Goal: Information Seeking & Learning: Compare options

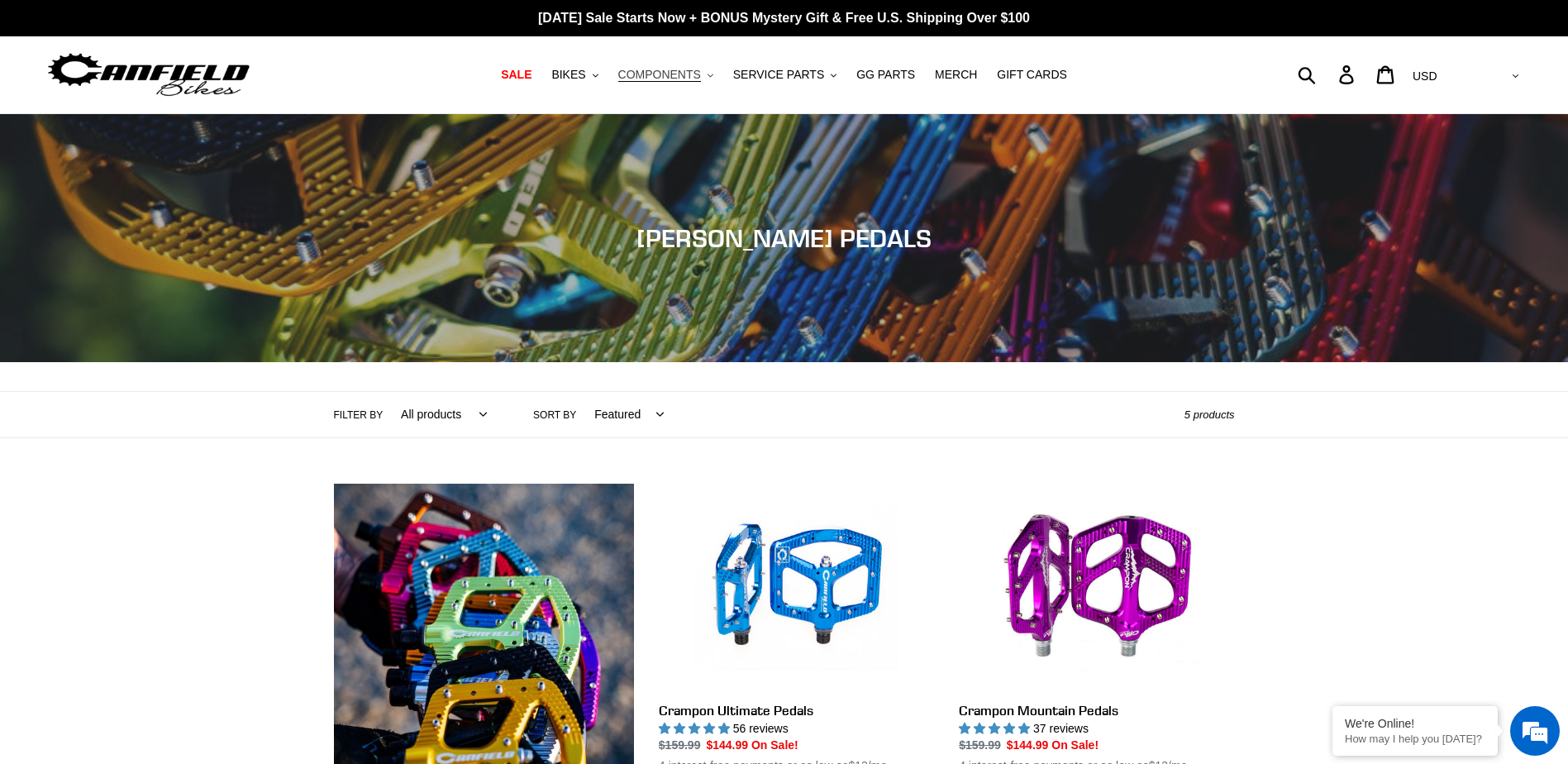
click at [664, 75] on span "COMPONENTS" at bounding box center [659, 75] width 83 height 14
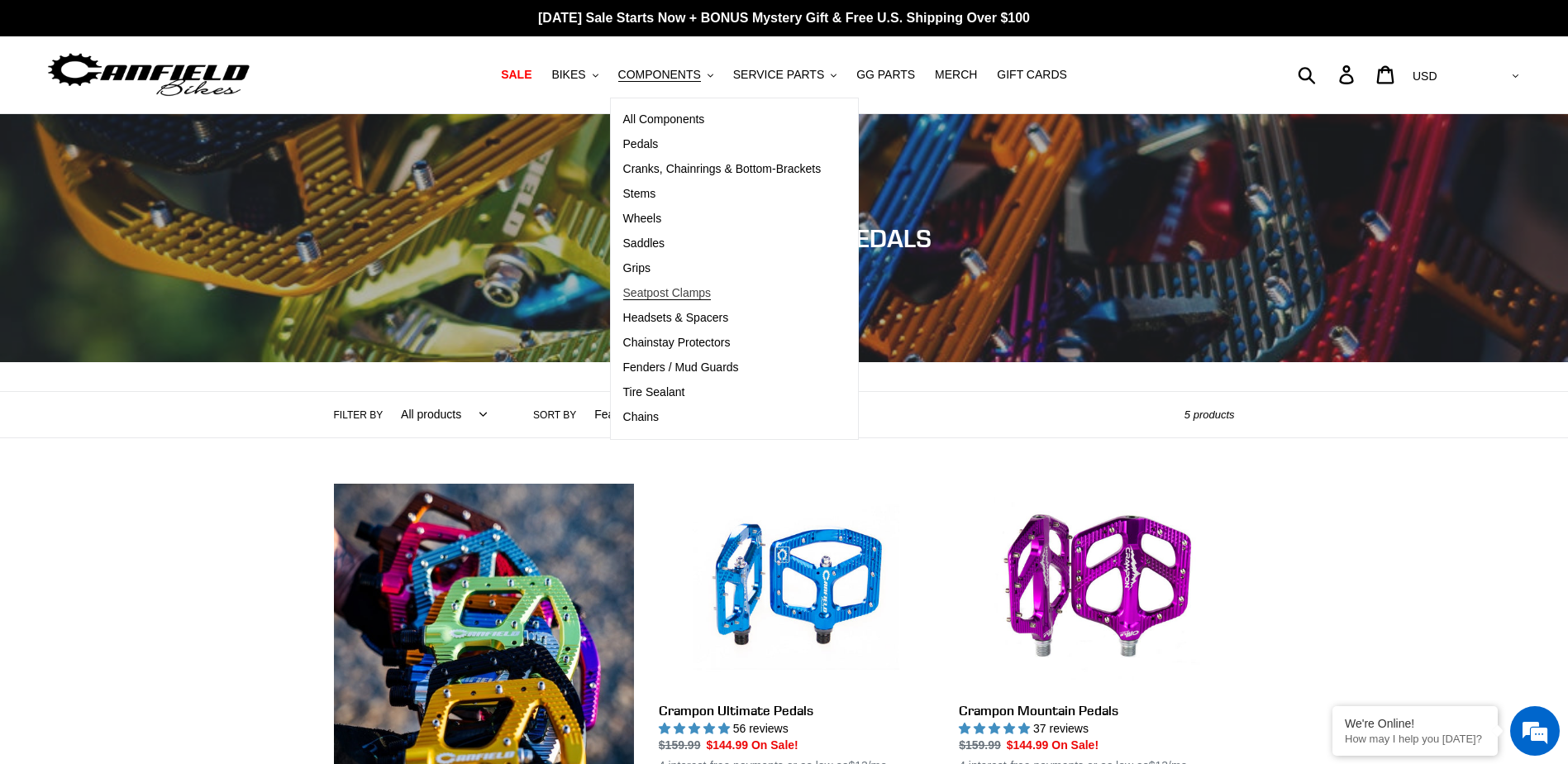
click at [705, 291] on span "Seatpost Clamps" at bounding box center [667, 293] width 88 height 14
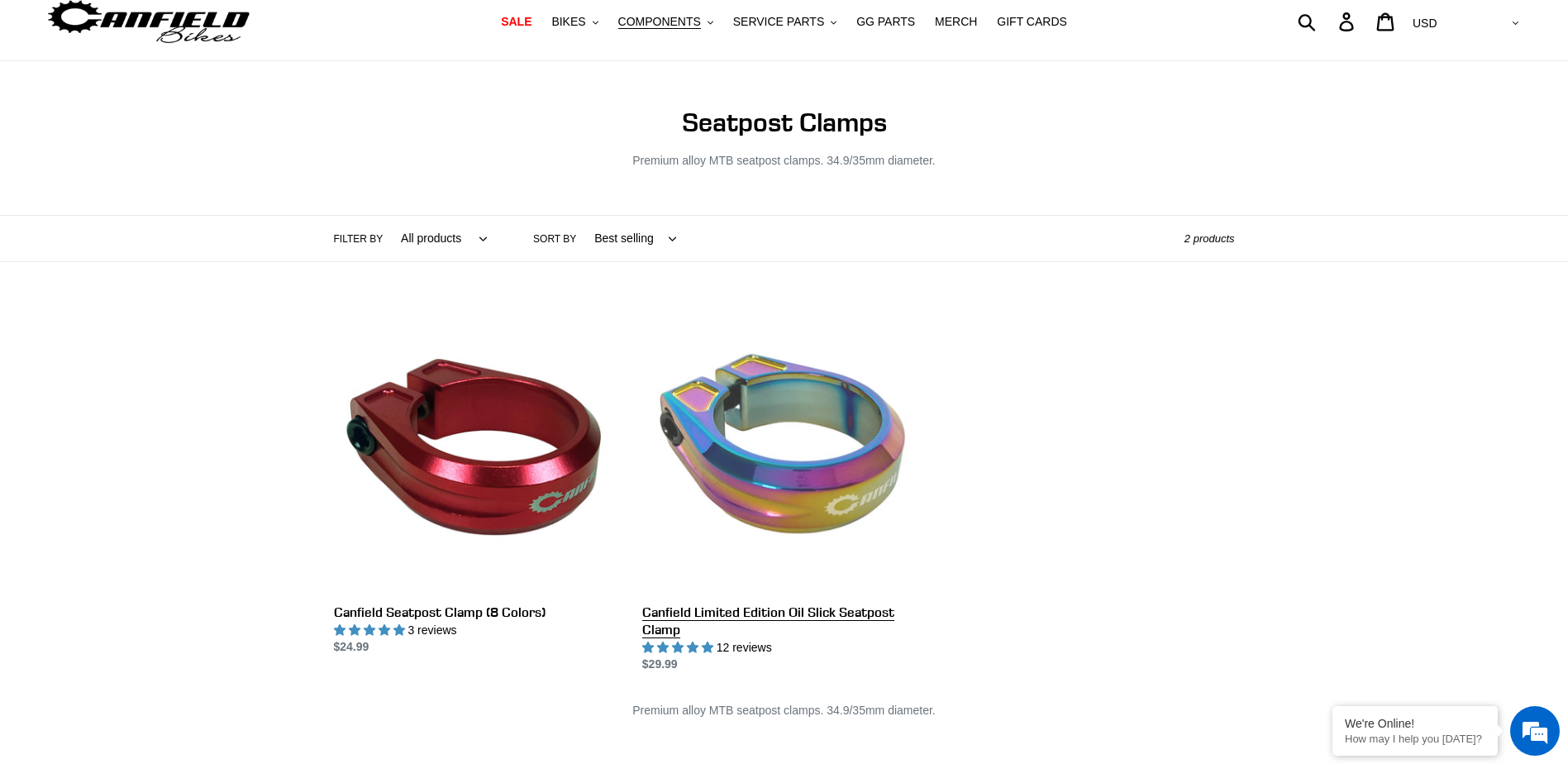
scroll to position [83, 0]
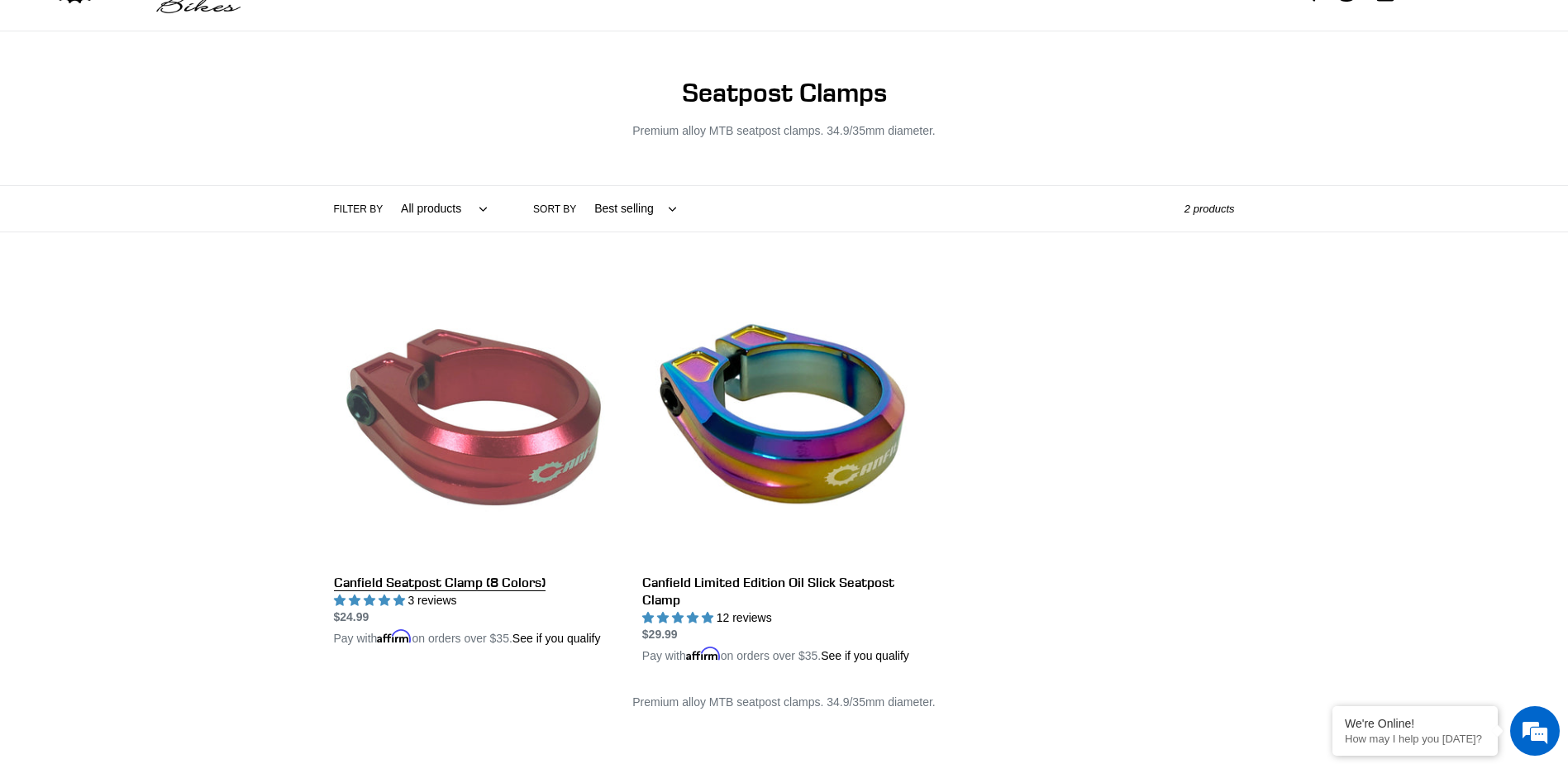
click at [562, 472] on link "Canfield Seatpost Clamp (8 Colors)" at bounding box center [475, 463] width 283 height 370
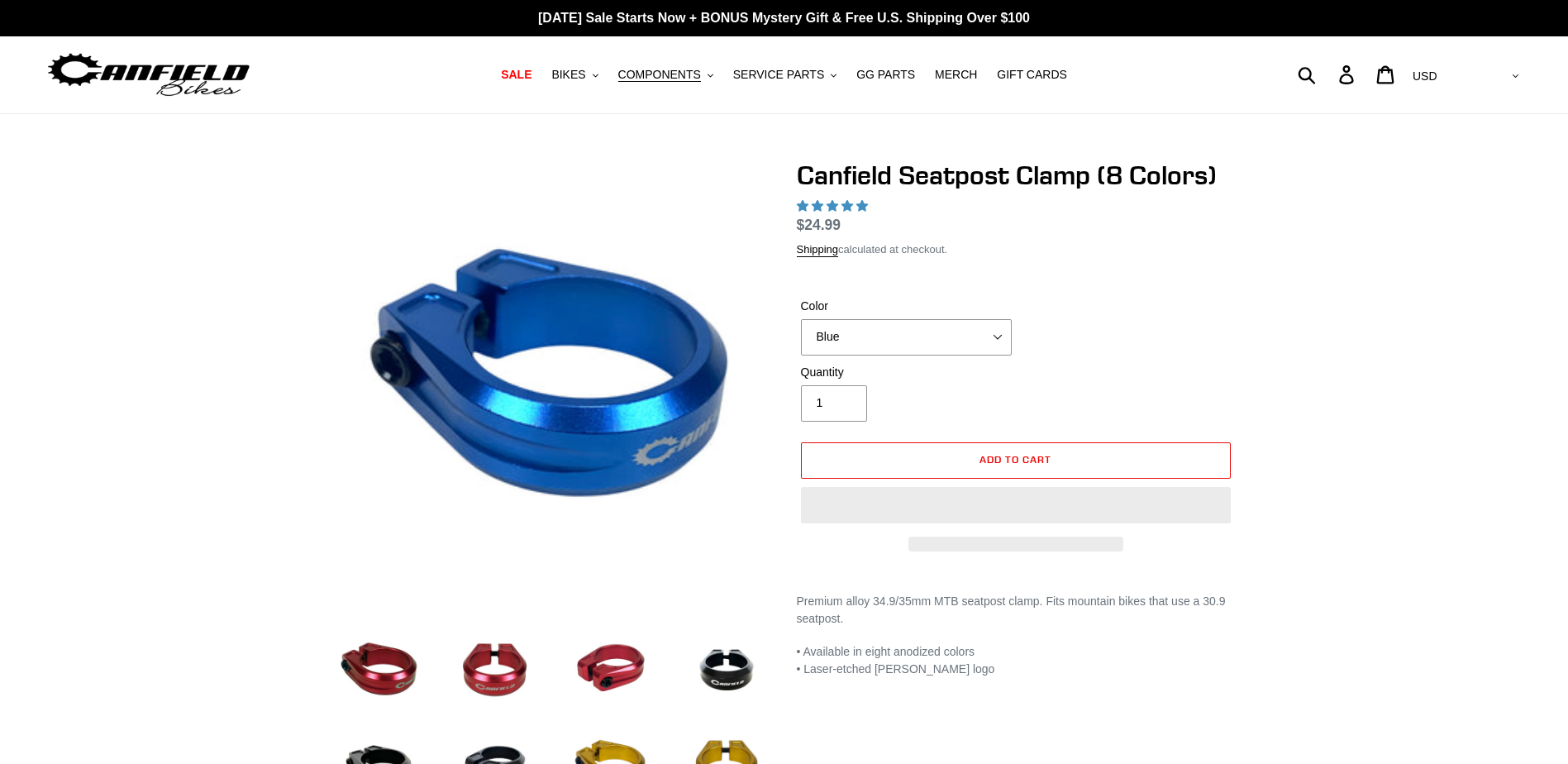
select select "highest-rating"
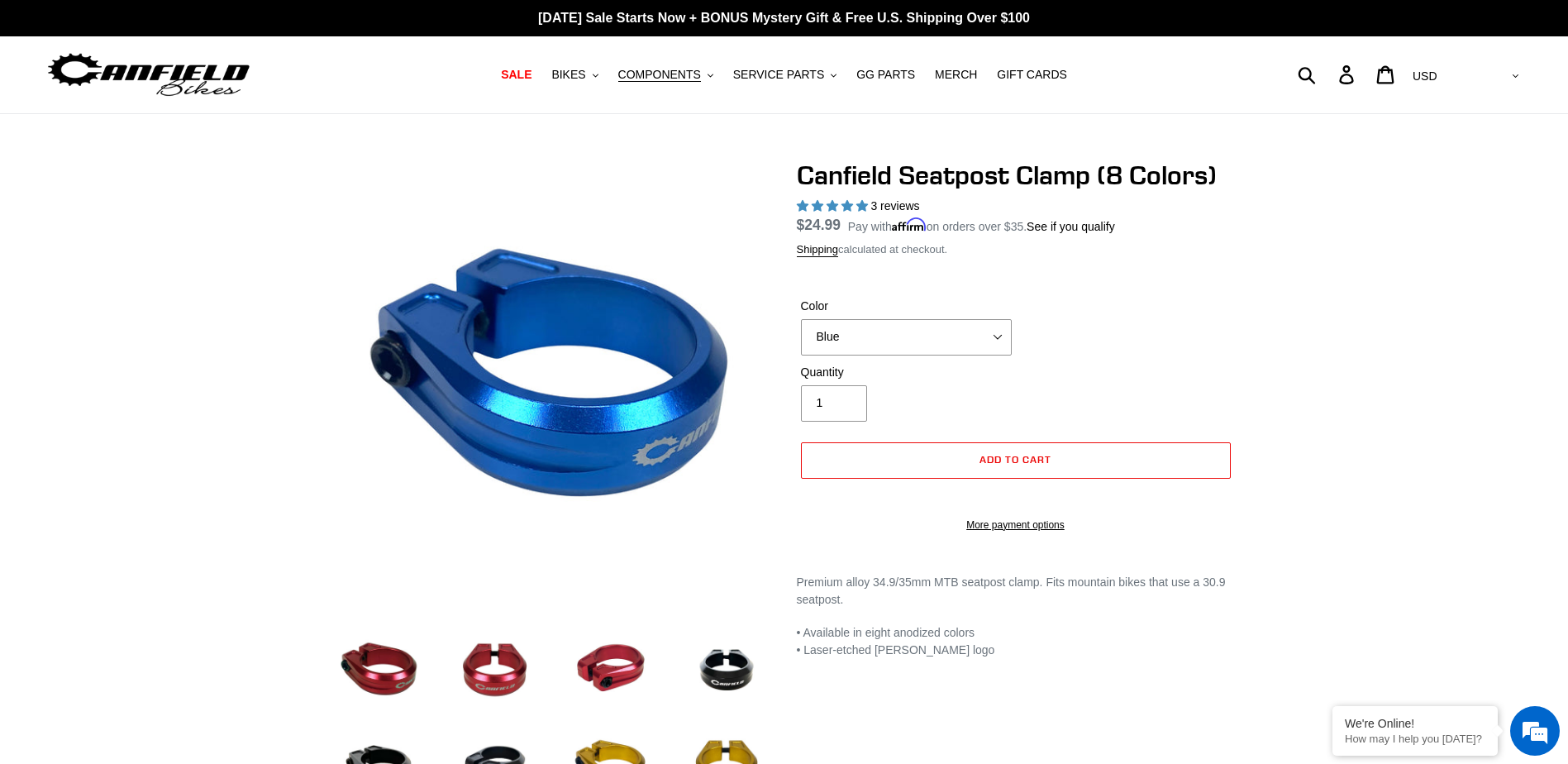
click at [200, 432] on div at bounding box center [784, 680] width 1568 height 1042
click at [724, 672] on img at bounding box center [726, 670] width 91 height 91
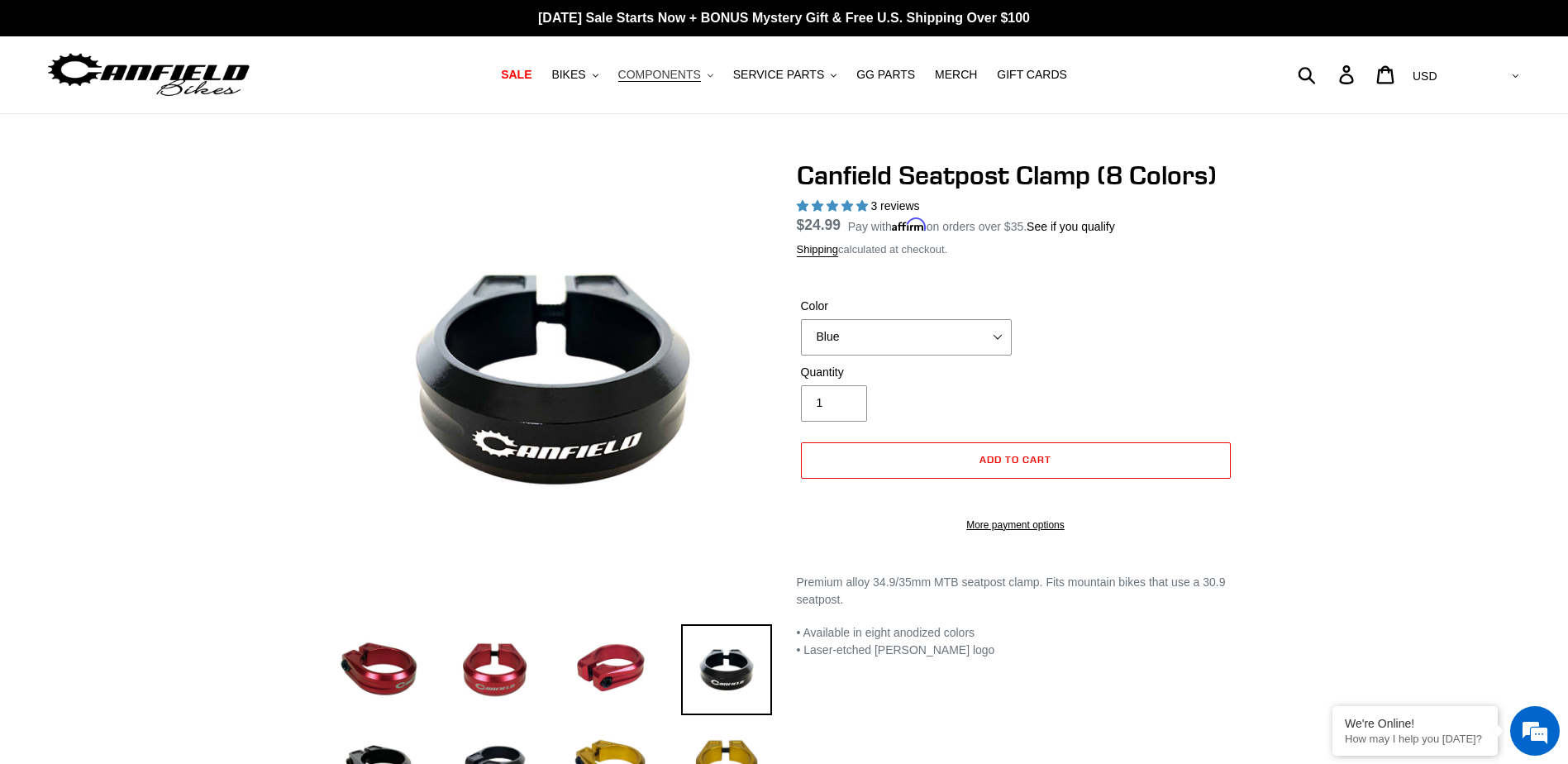
click at [675, 81] on span "COMPONENTS" at bounding box center [659, 75] width 83 height 14
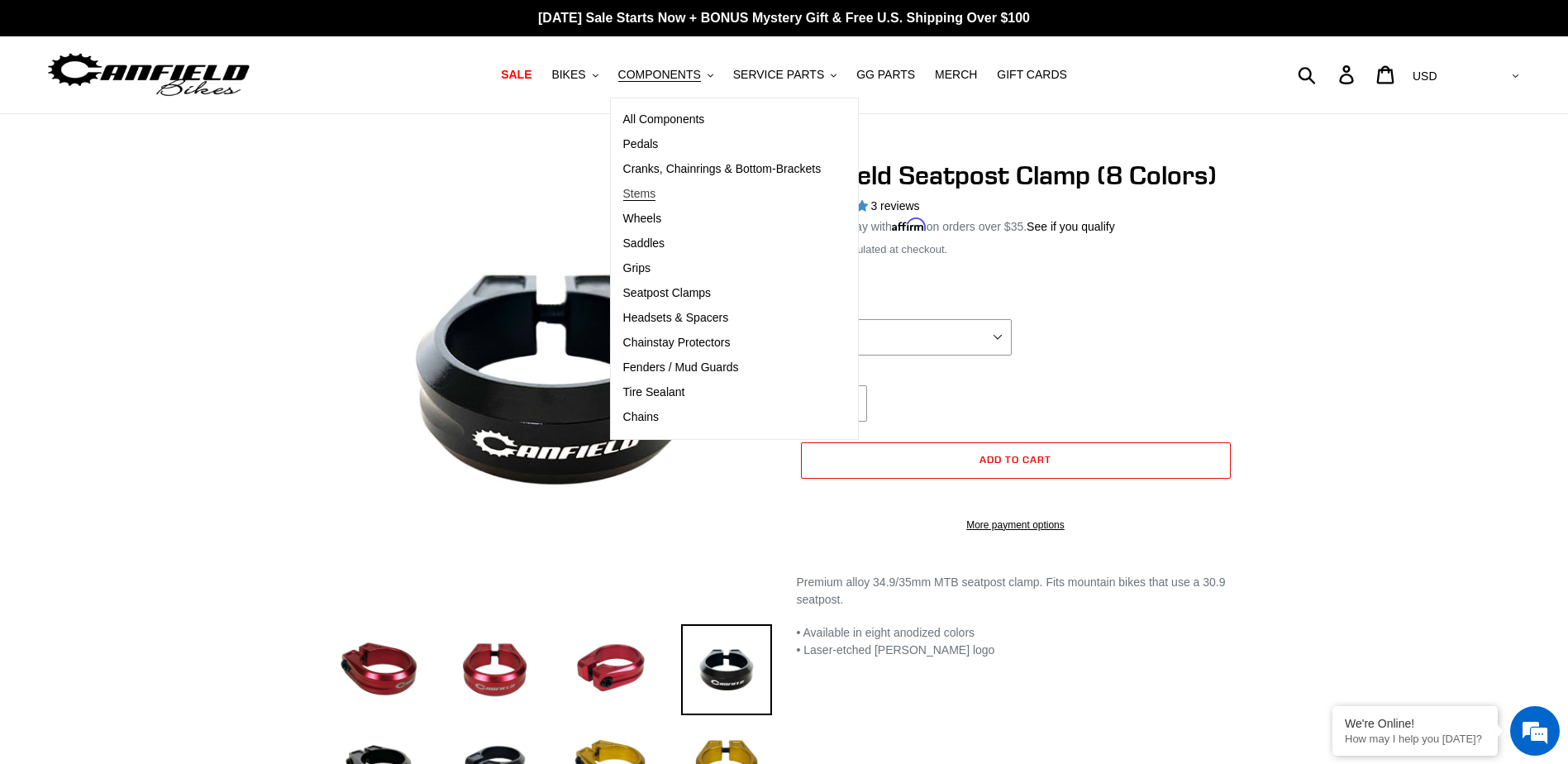
click at [656, 191] on span "Stems" at bounding box center [640, 194] width 33 height 14
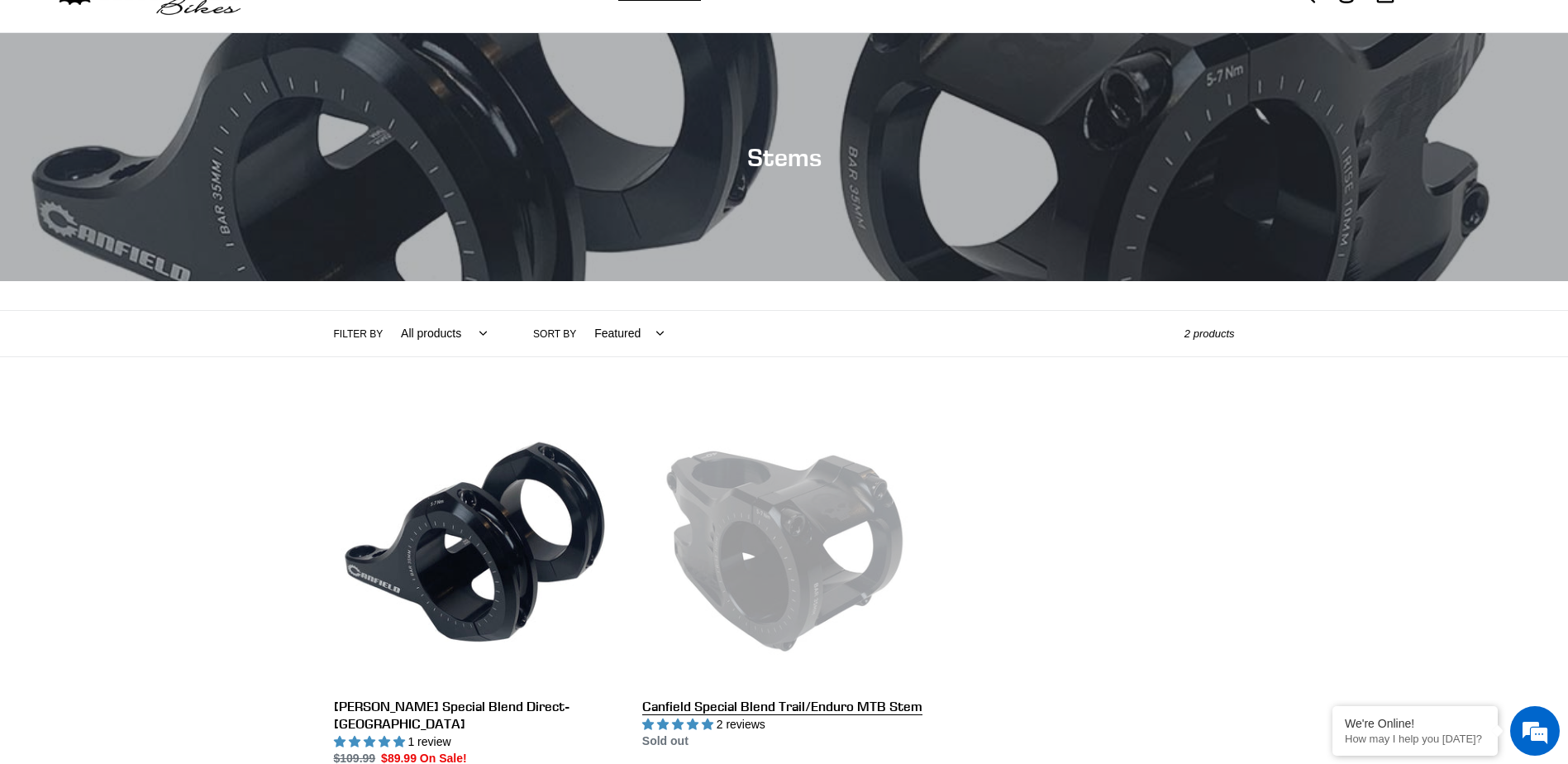
scroll to position [248, 0]
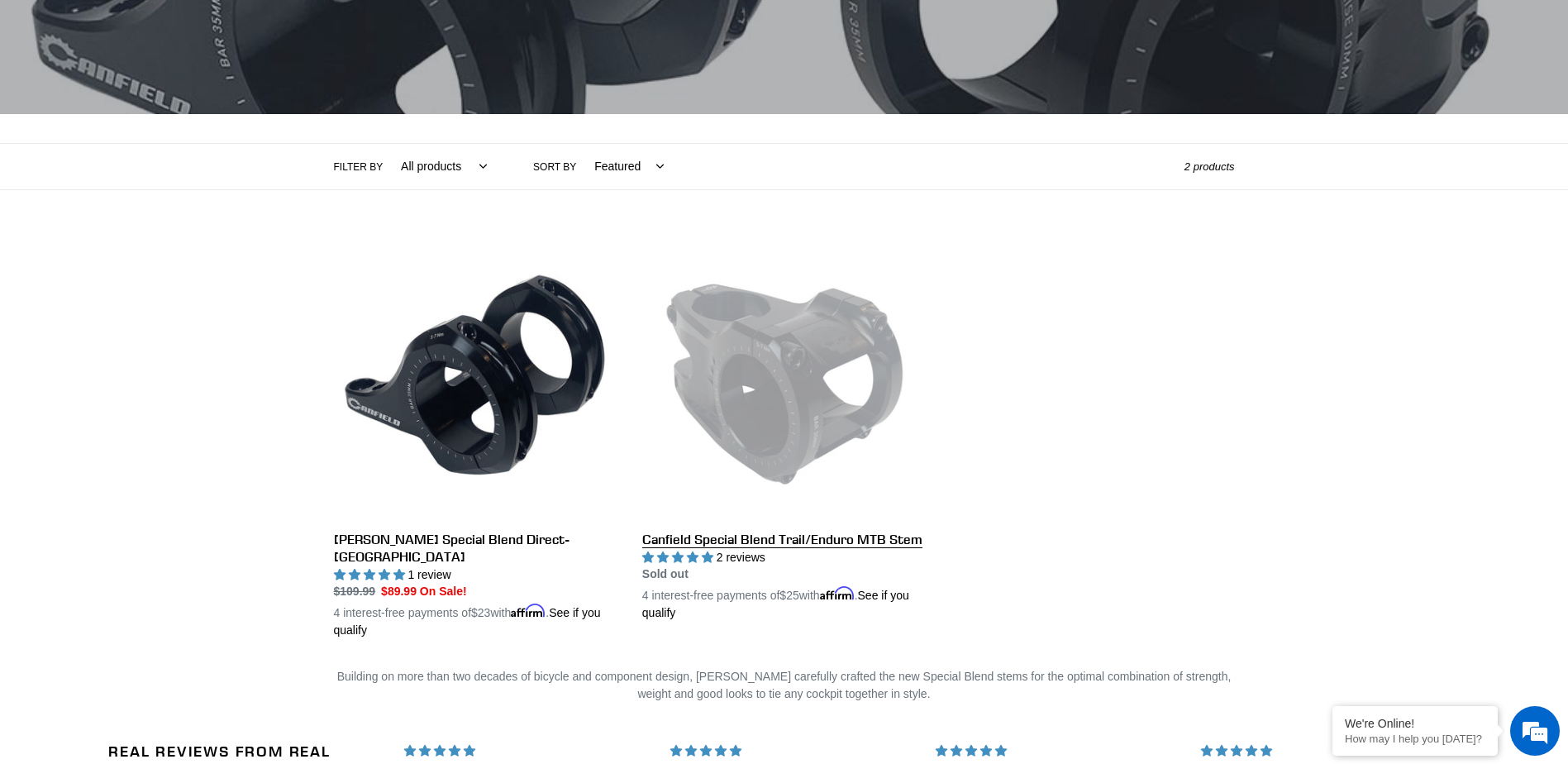
click at [827, 349] on link "Canfield Special Blend Trail/Enduro MTB Stem" at bounding box center [784, 429] width 283 height 387
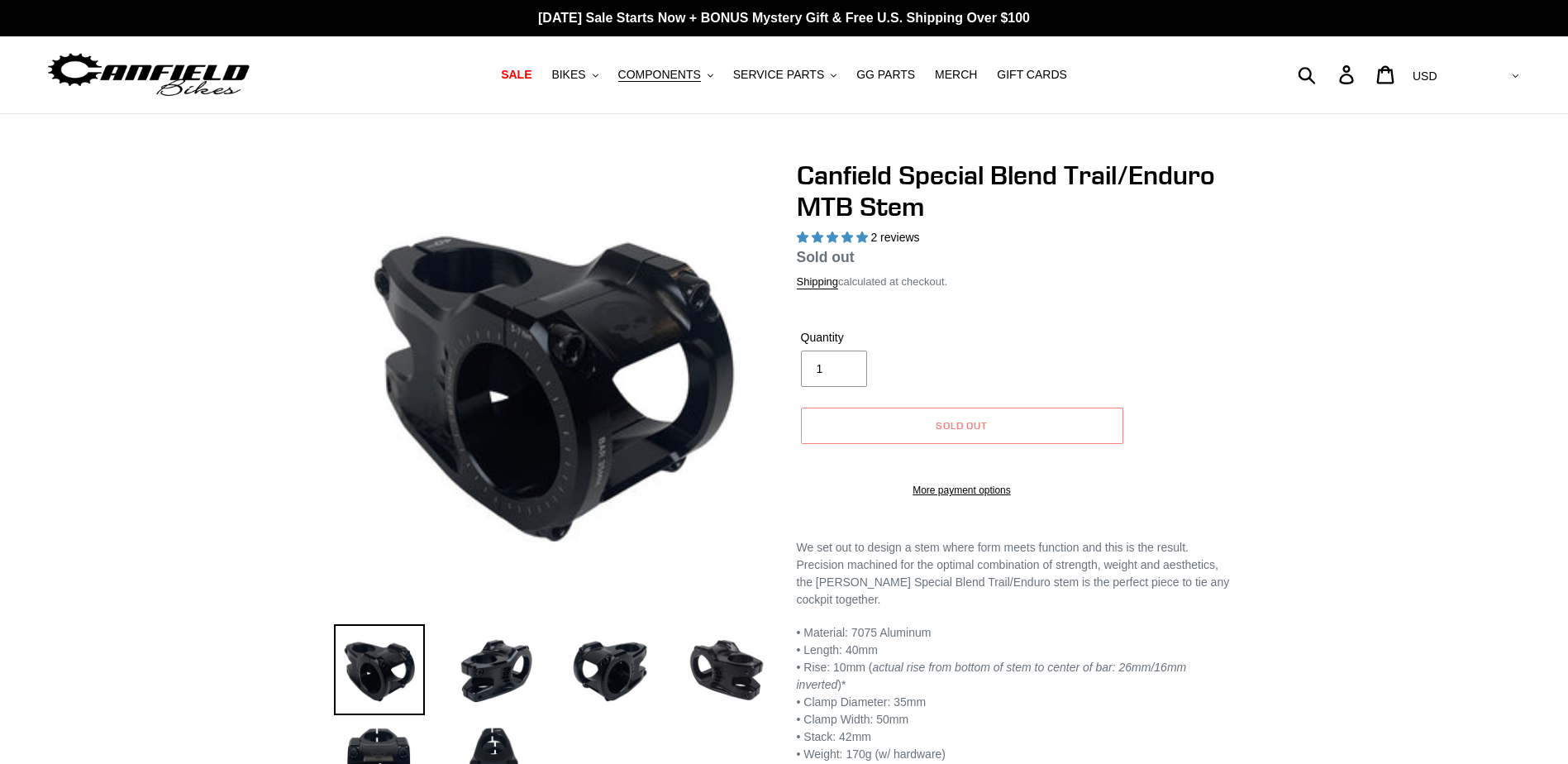
select select "highest-rating"
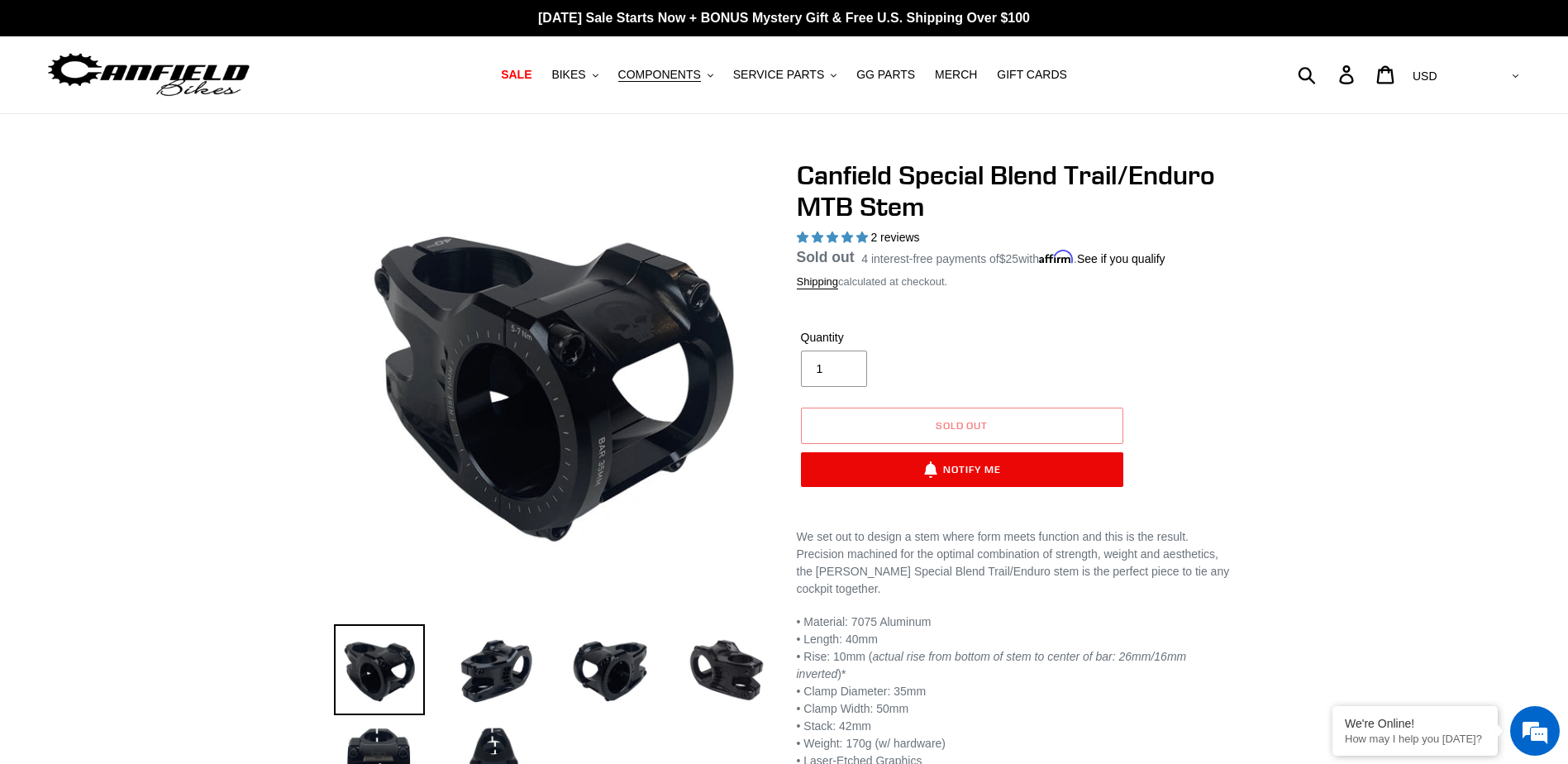
click at [187, 430] on div "Previous slide" at bounding box center [784, 488] width 1568 height 658
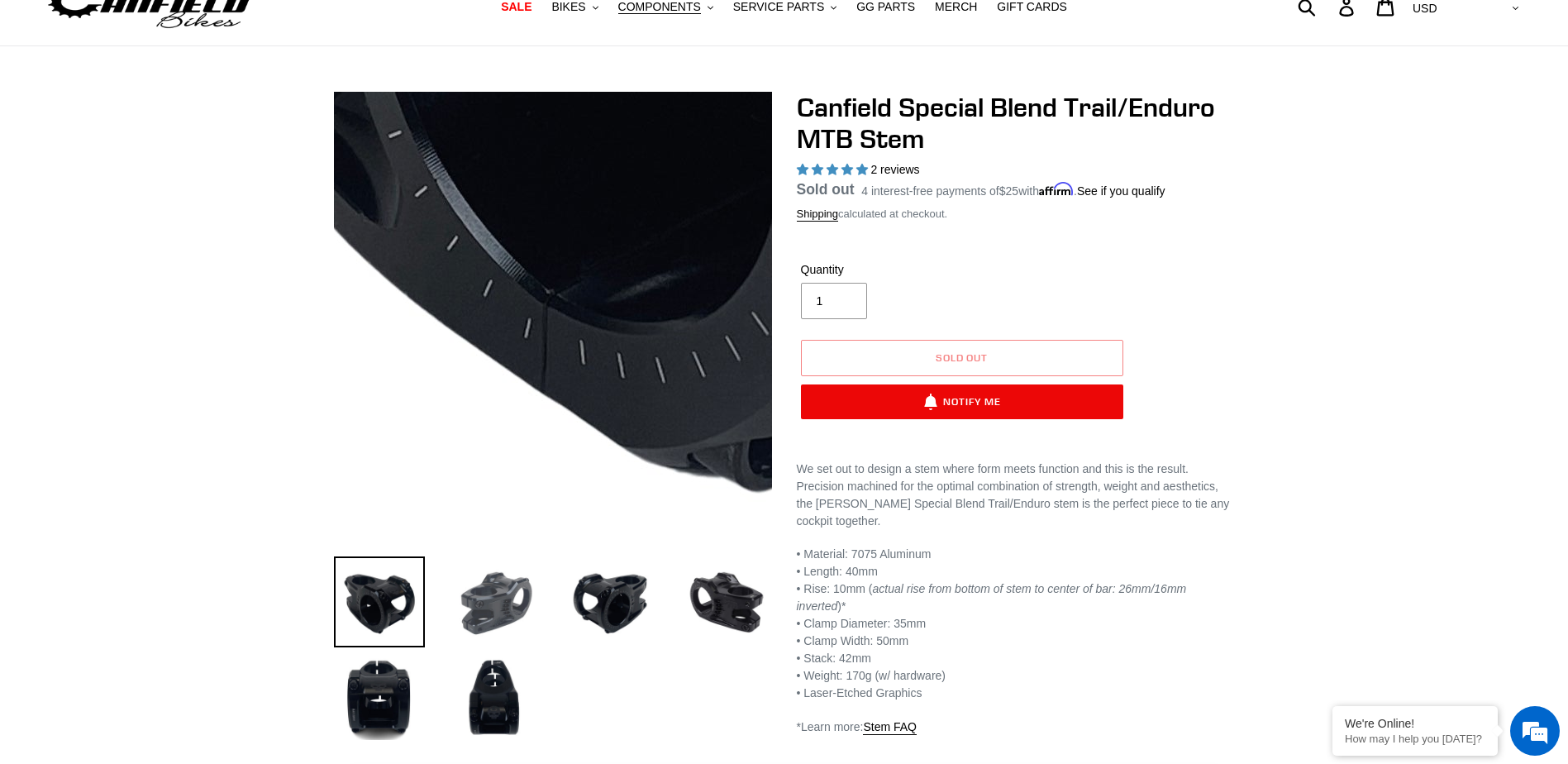
scroll to position [166, 0]
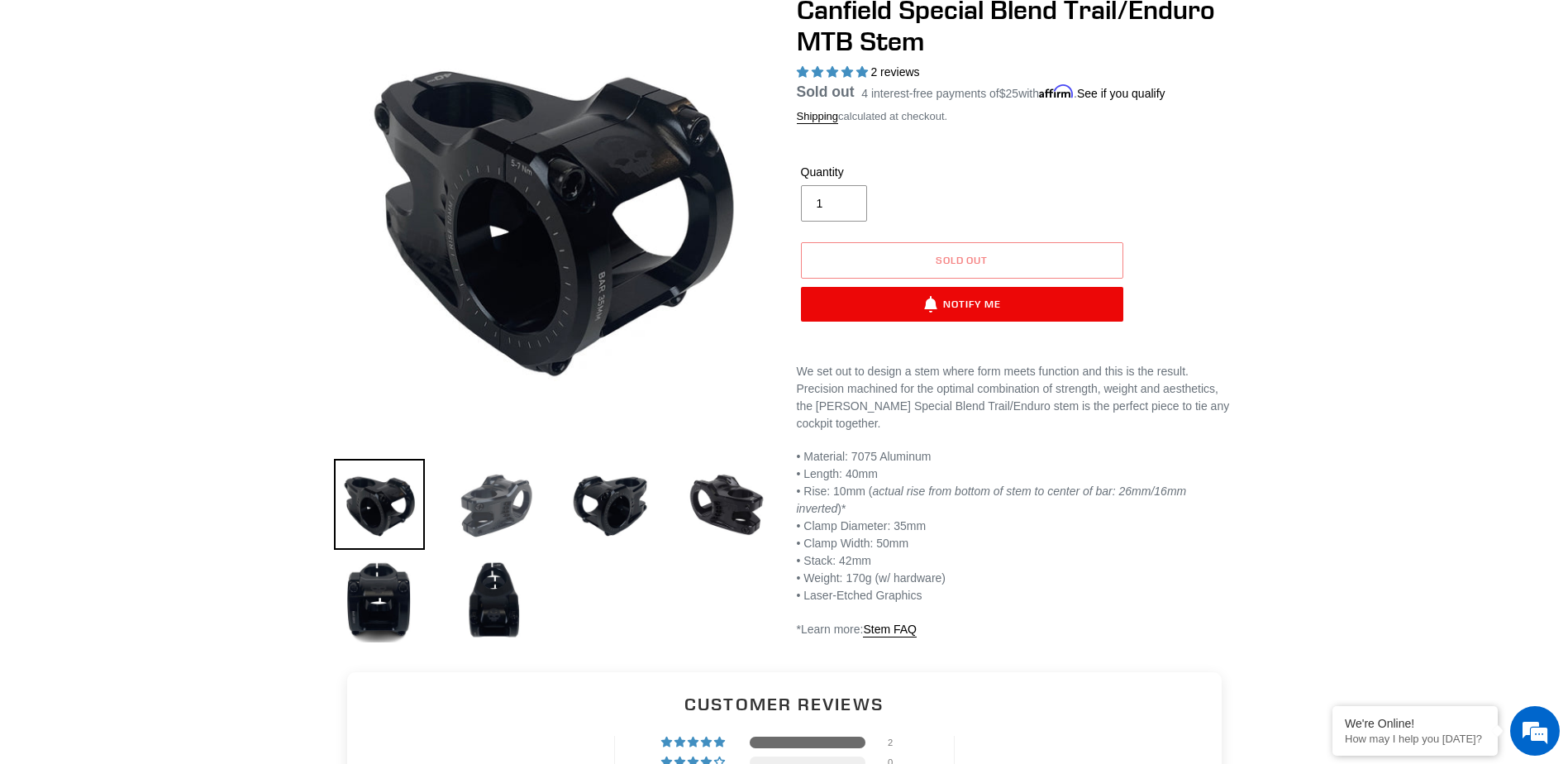
click at [504, 500] on img at bounding box center [495, 504] width 91 height 91
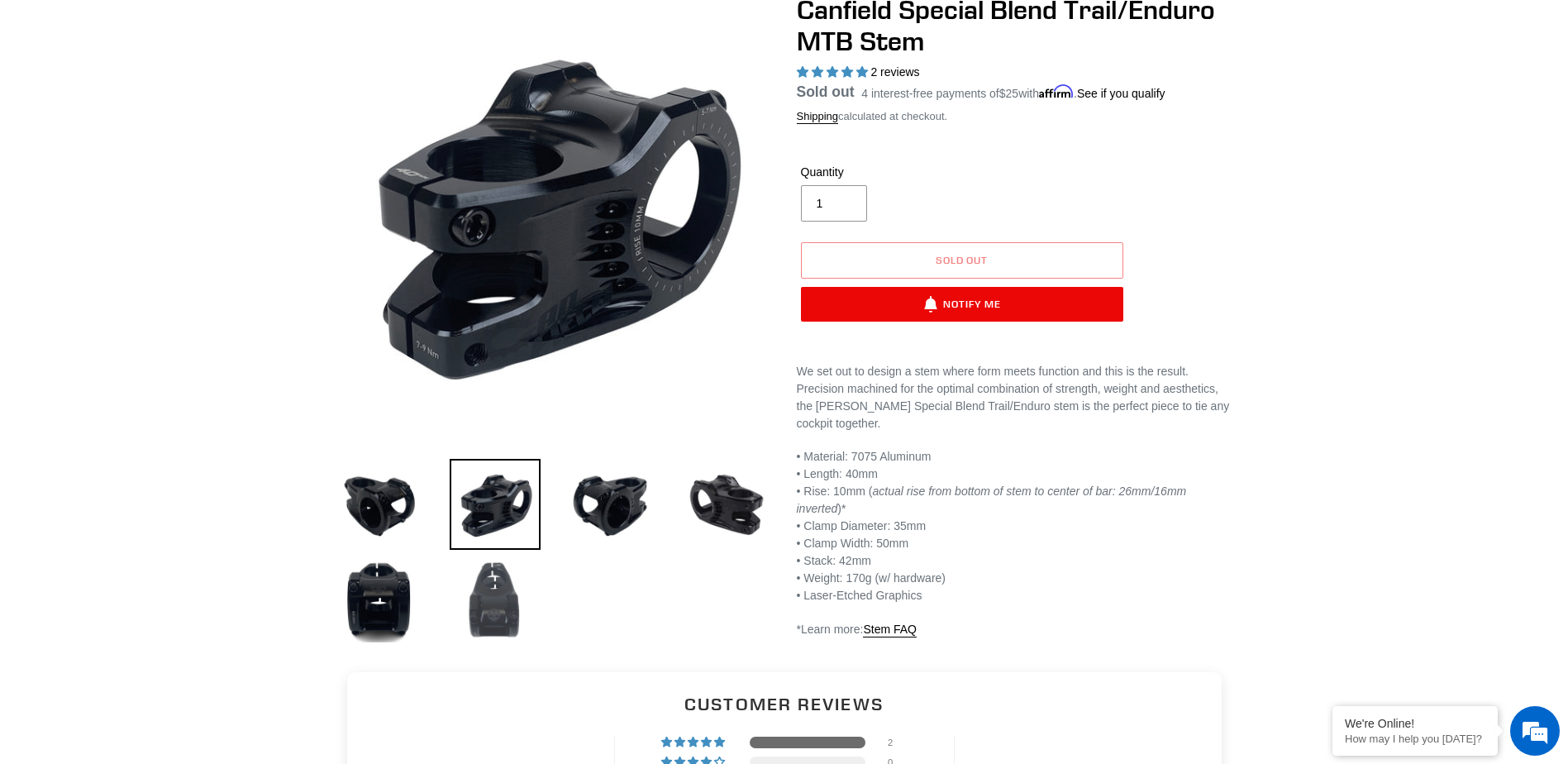
click at [495, 595] on img at bounding box center [495, 600] width 91 height 91
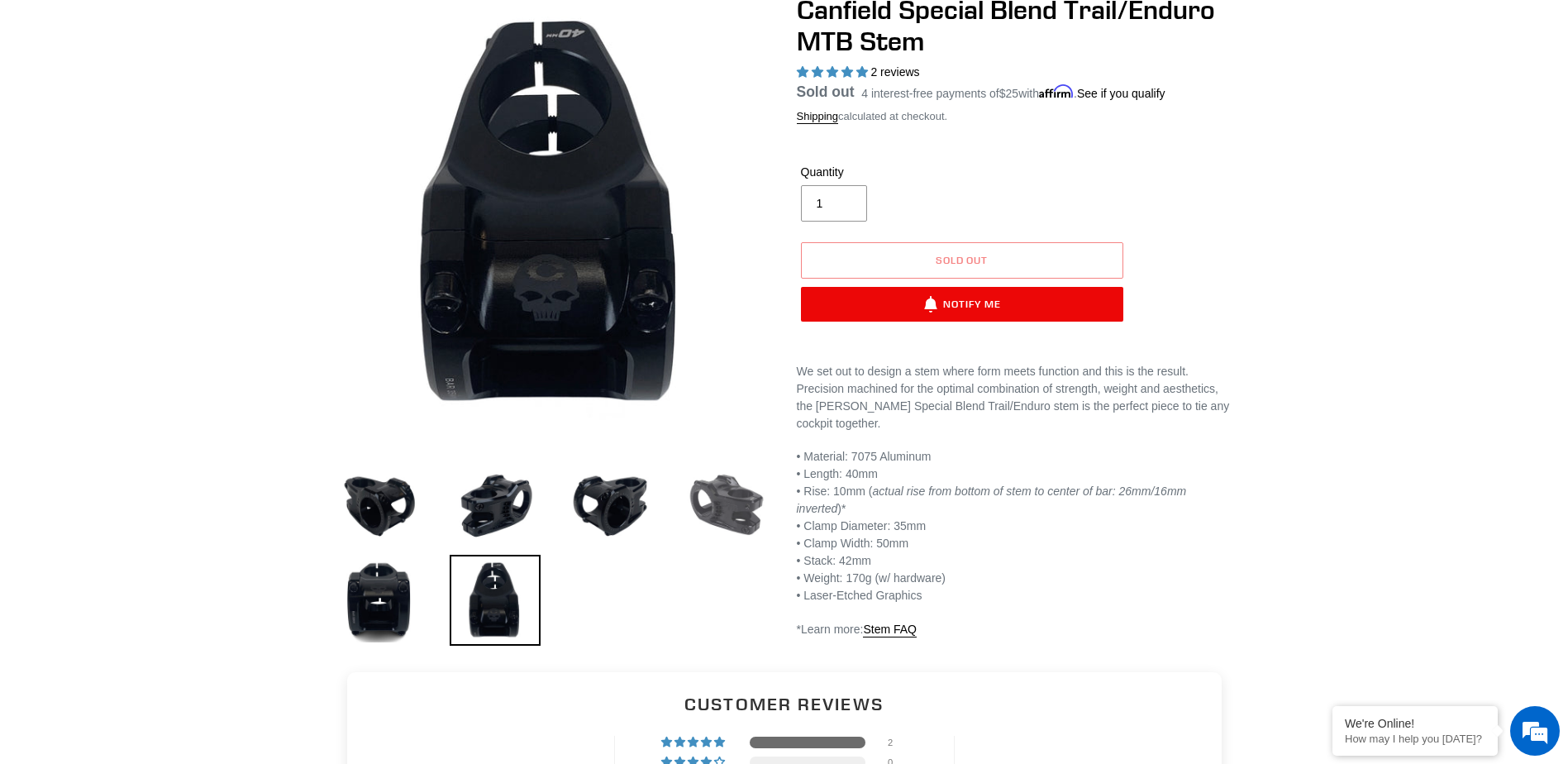
click at [718, 504] on img at bounding box center [726, 504] width 91 height 91
